Goal: Task Accomplishment & Management: Complete application form

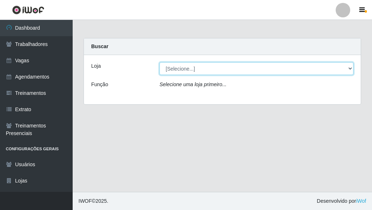
click at [198, 71] on select "[Selecione...] Super Show - [PERSON_NAME] SUPER SHOW - Coophab" at bounding box center [256, 68] width 194 height 13
select select "146"
click at [159, 62] on select "[Selecione...] Super Show - [PERSON_NAME] SUPER SHOW - Coophab" at bounding box center [256, 68] width 194 height 13
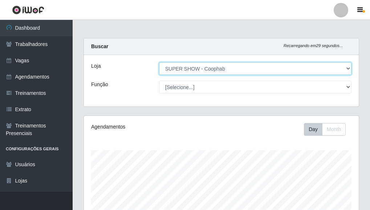
scroll to position [151, 275]
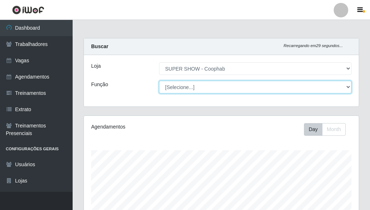
click at [180, 85] on select "[Selecione...] ASG ASG + ASG ++ Auxiliar de Estacionamento Auxiliar de Estacion…" at bounding box center [255, 87] width 192 height 13
select select "72"
click at [159, 81] on select "[Selecione...] ASG ASG + ASG ++ Auxiliar de Estacionamento Auxiliar de Estacion…" at bounding box center [255, 87] width 192 height 13
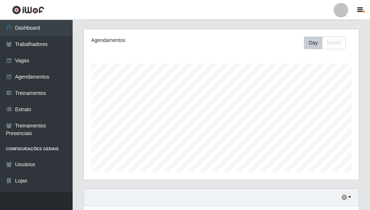
scroll to position [0, 0]
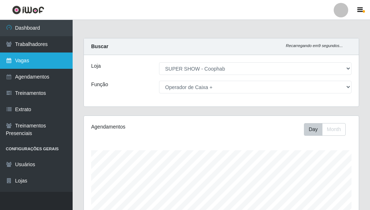
click at [46, 63] on link "Vagas" at bounding box center [36, 61] width 73 height 16
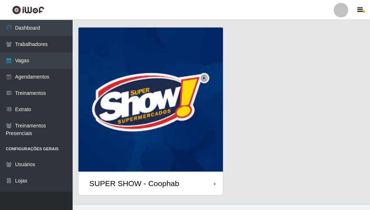
scroll to position [208, 0]
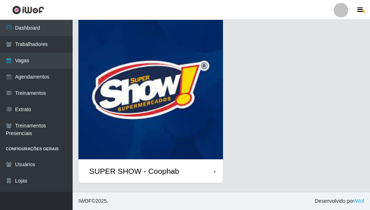
click at [138, 91] on img at bounding box center [150, 87] width 144 height 144
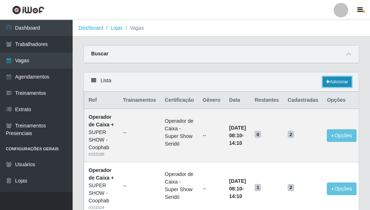
click at [333, 82] on link "Adicionar" at bounding box center [337, 82] width 29 height 10
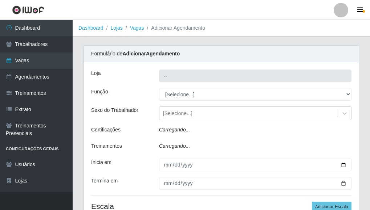
type input "SUPER SHOW - Coophab"
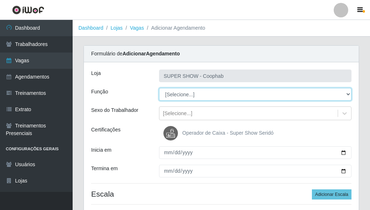
click at [186, 97] on select "[Selecione...] ASG ASG + ASG ++ Auxiliar de Estacionamento Auxiliar de Estacion…" at bounding box center [255, 94] width 192 height 13
select select "72"
click at [159, 88] on select "[Selecione...] ASG ASG + ASG ++ Auxiliar de Estacionamento Auxiliar de Estacion…" at bounding box center [255, 94] width 192 height 13
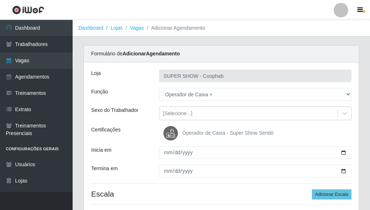
click at [171, 134] on img at bounding box center [171, 133] width 17 height 15
click at [0, 0] on input "Operador de Caixa - Super Show Seridó" at bounding box center [0, 0] width 0 height 0
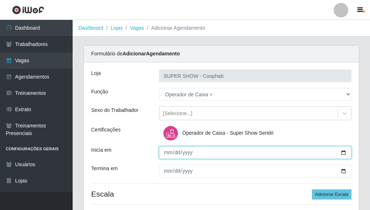
click at [341, 153] on input "Inicia em" at bounding box center [255, 153] width 192 height 13
type input "[DATE]"
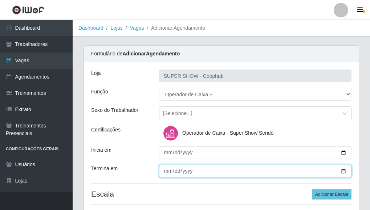
click at [344, 173] on input "Termina em" at bounding box center [255, 171] width 192 height 13
type input "[DATE]"
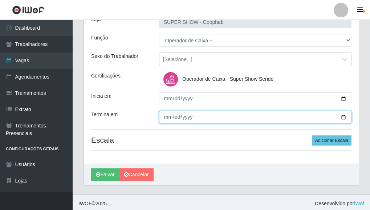
scroll to position [57, 0]
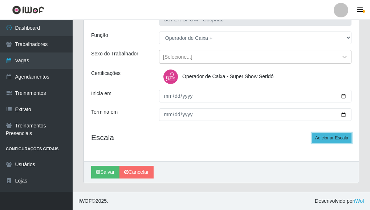
click at [328, 138] on button "Adicionar Escala" at bounding box center [332, 138] width 40 height 10
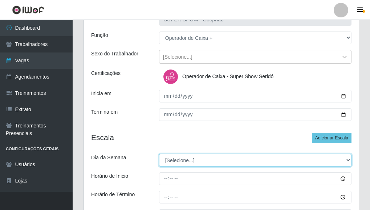
click at [225, 163] on select "[Selecione...] Segunda Terça Quarta Quinta Sexta Sábado Domingo" at bounding box center [255, 160] width 192 height 13
select select "0"
click at [159, 154] on select "[Selecione...] Segunda Terça Quarta Quinta Sexta Sábado Domingo" at bounding box center [255, 160] width 192 height 13
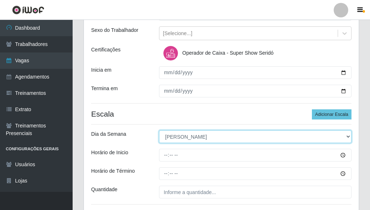
scroll to position [129, 0]
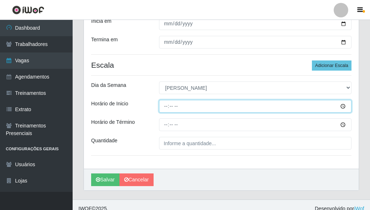
click at [169, 106] on input "Horário de Inicio" at bounding box center [255, 106] width 192 height 13
type input "08:10"
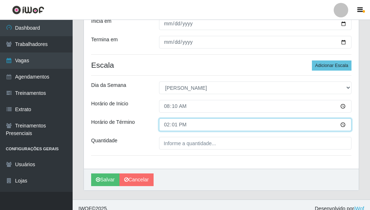
type input "14:10"
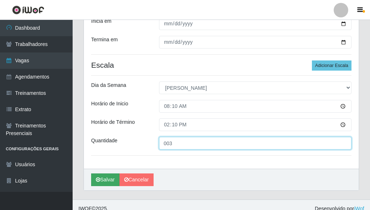
type input "003"
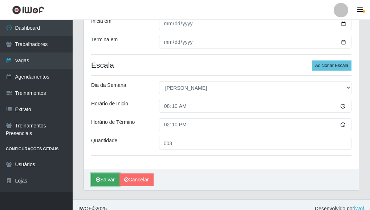
click at [102, 176] on button "Salvar" at bounding box center [105, 180] width 28 height 13
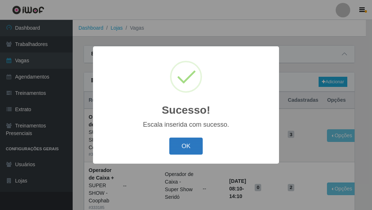
click at [184, 150] on button "OK" at bounding box center [186, 146] width 34 height 17
